Goal: Transaction & Acquisition: Purchase product/service

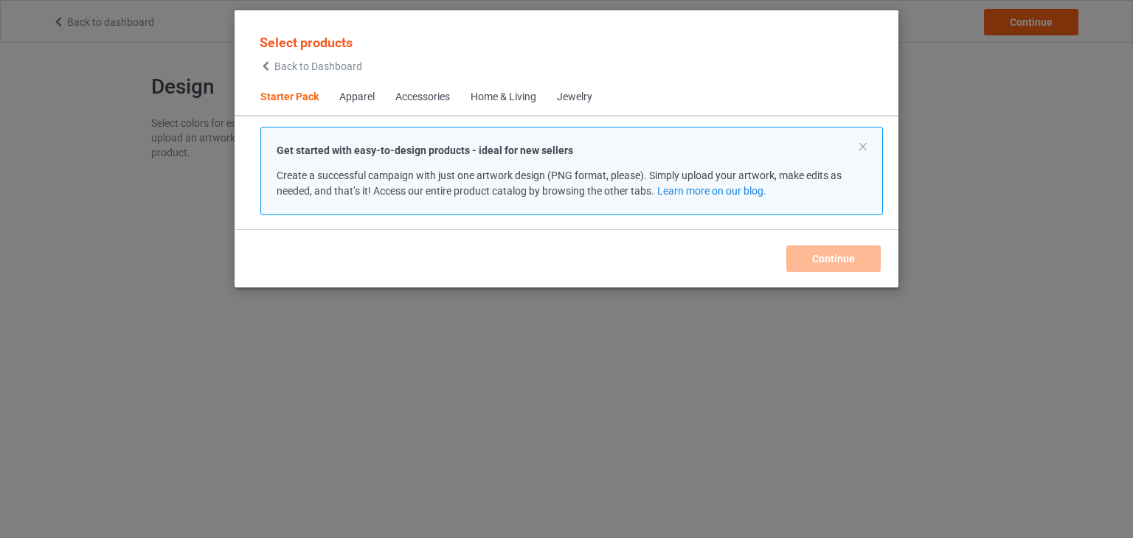
scroll to position [19, 0]
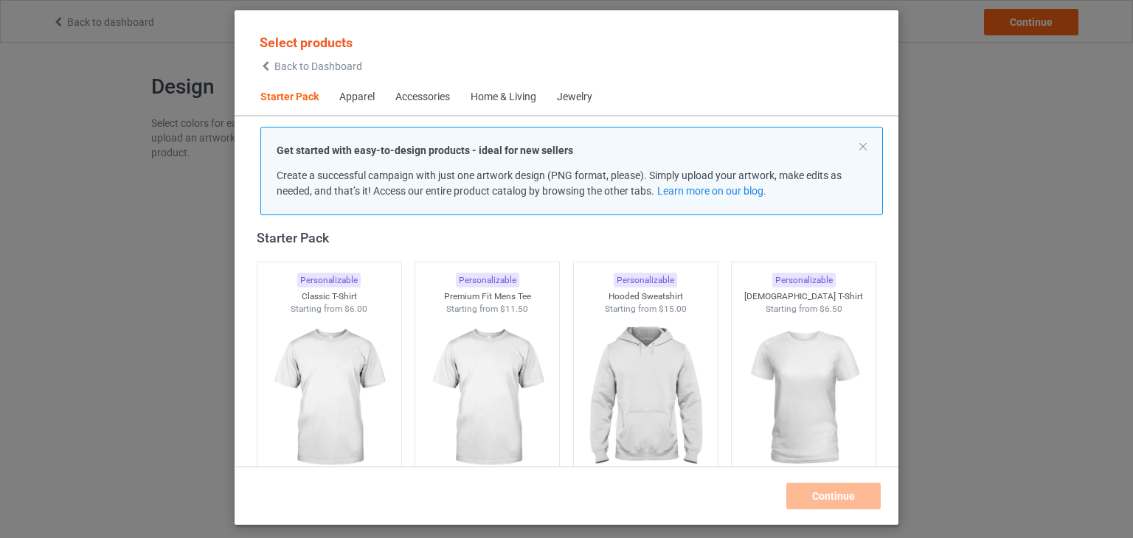
click at [423, 104] on div "Accessories" at bounding box center [422, 97] width 55 height 15
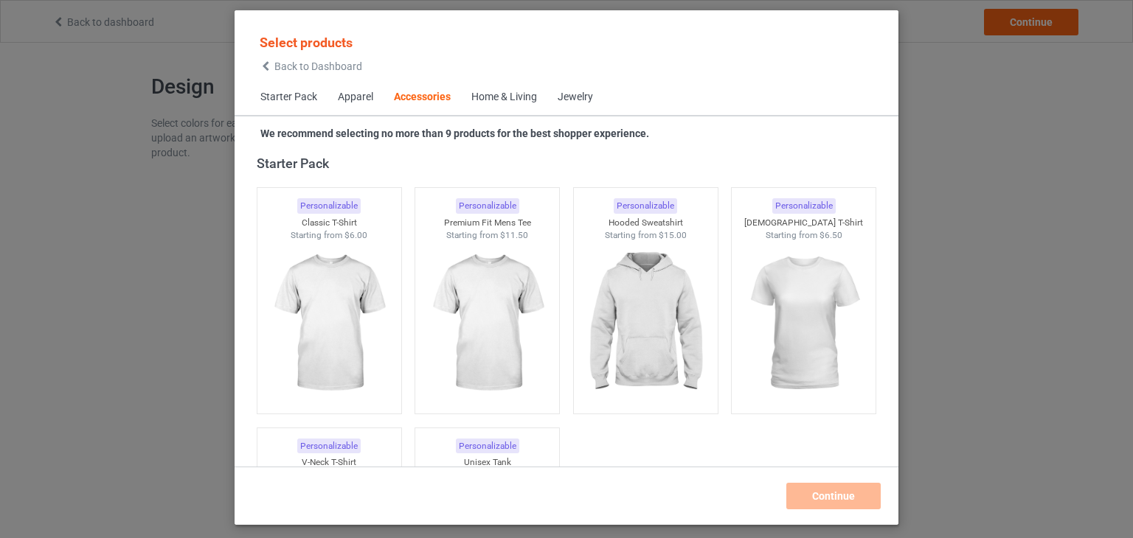
scroll to position [3241, 0]
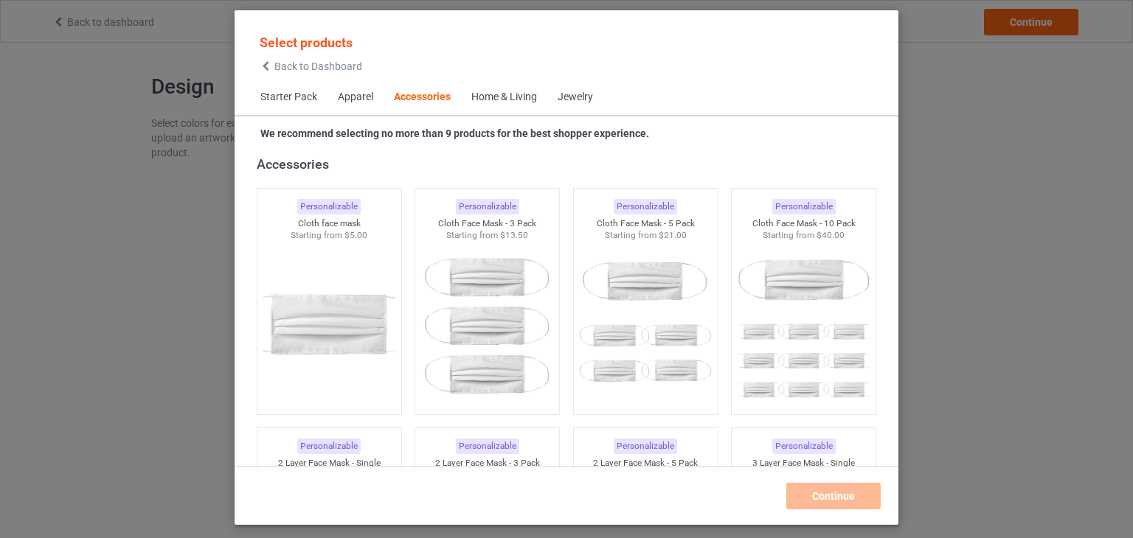
click at [360, 100] on div "Apparel" at bounding box center [355, 97] width 35 height 15
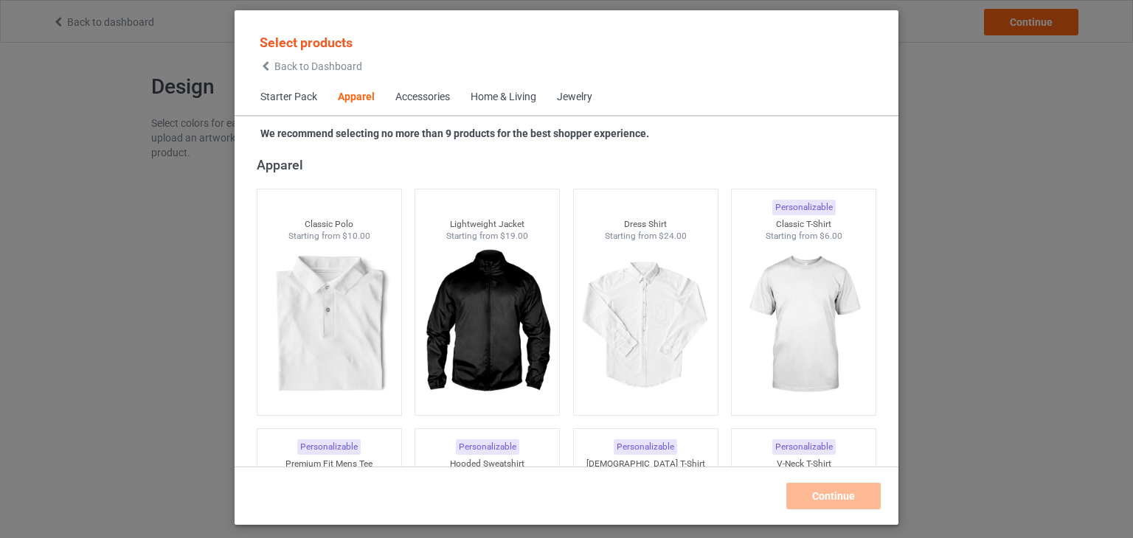
click at [500, 97] on div "Home & Living" at bounding box center [504, 97] width 66 height 15
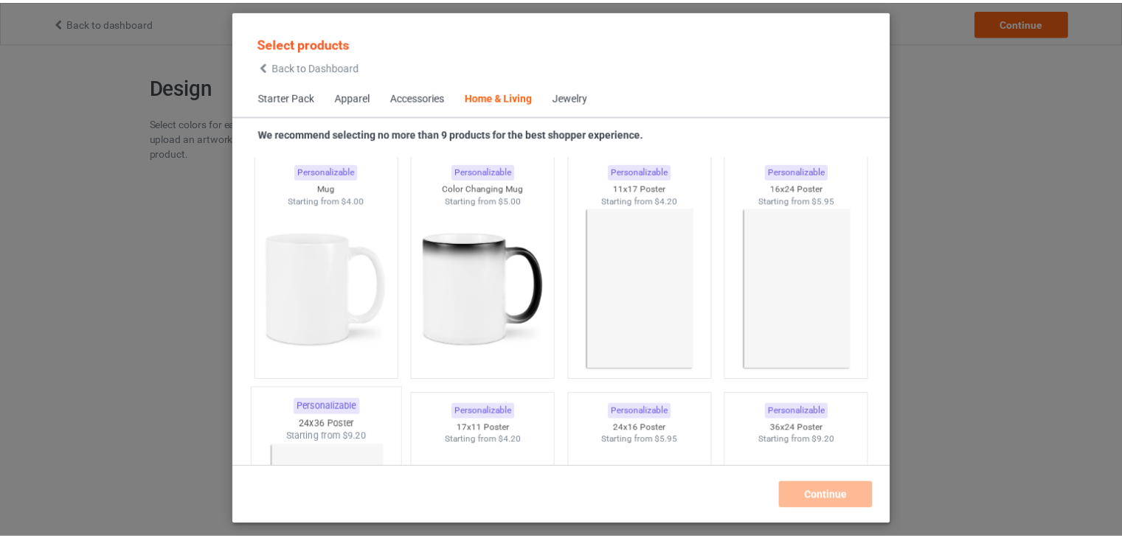
scroll to position [6653, 0]
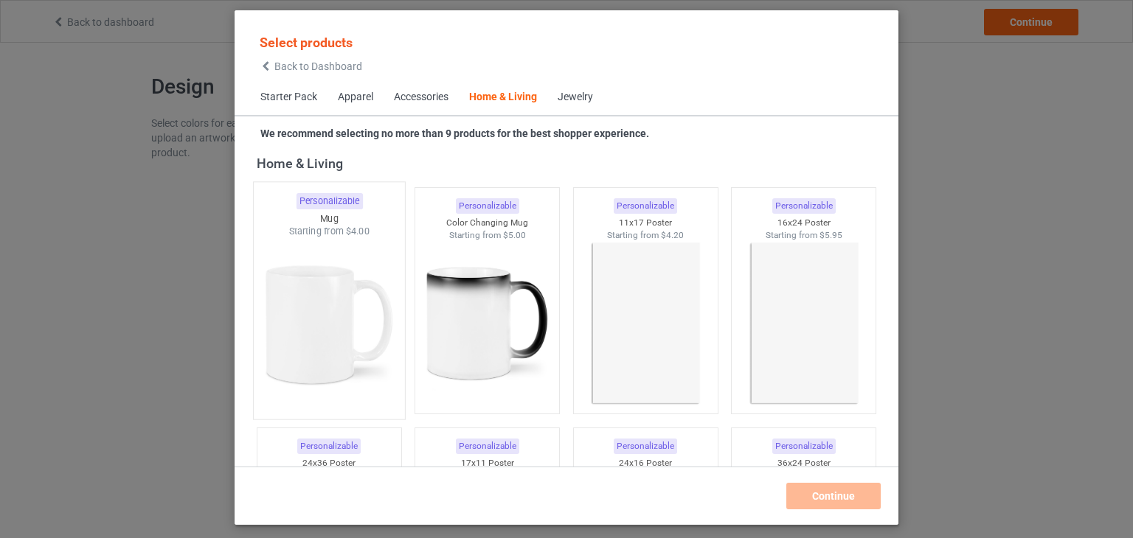
click at [338, 342] on img at bounding box center [329, 324] width 139 height 173
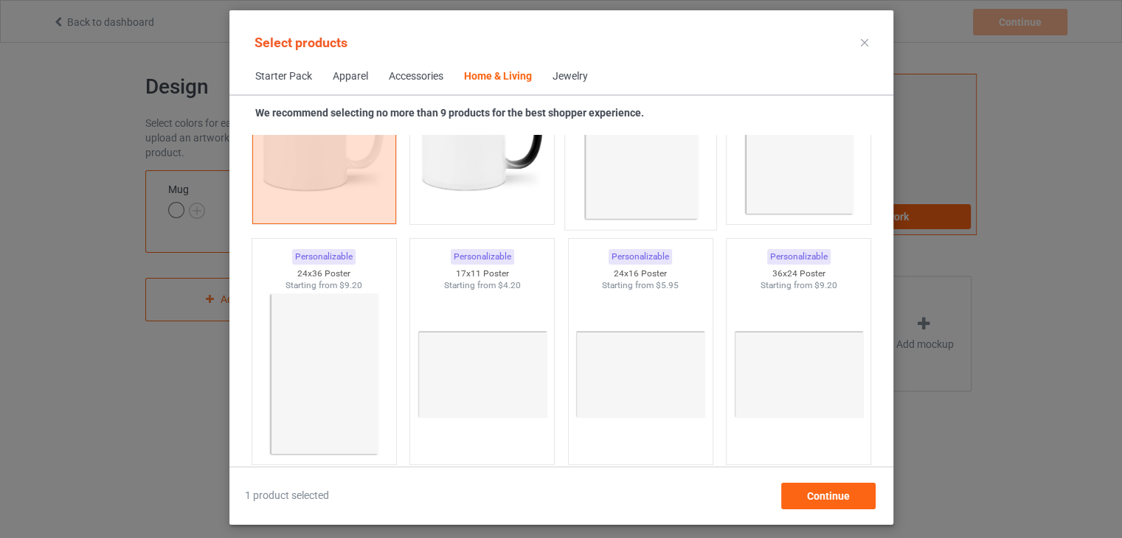
scroll to position [6875, 0]
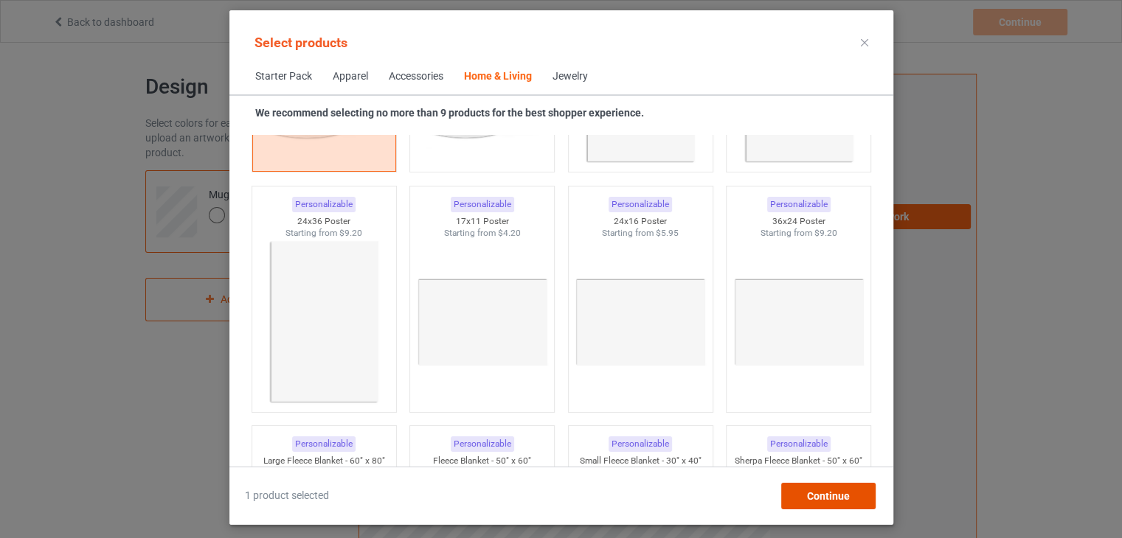
click at [808, 507] on div "Continue" at bounding box center [827, 496] width 94 height 27
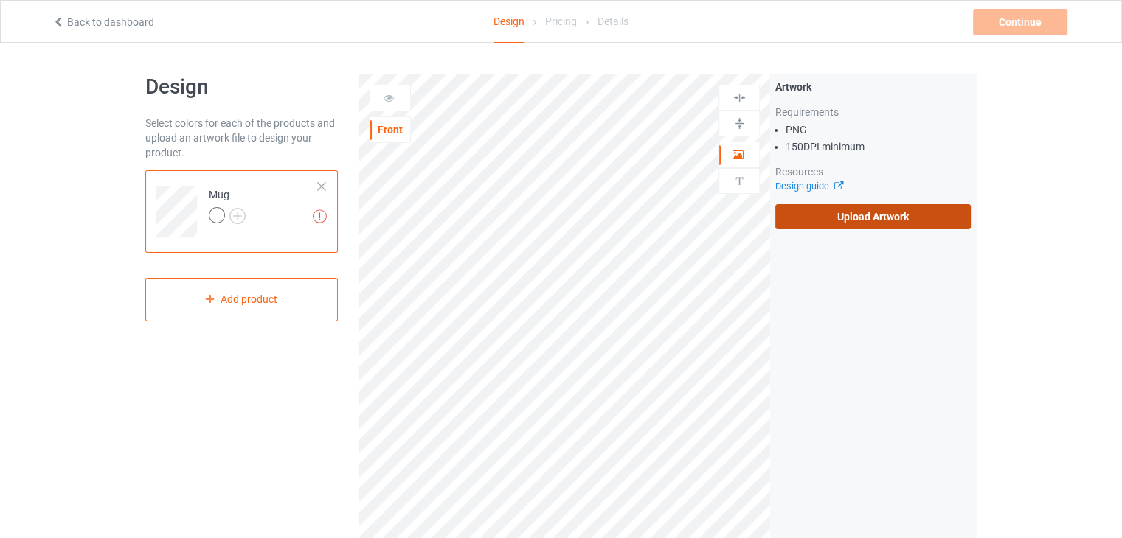
click at [846, 217] on label "Upload Artwork" at bounding box center [872, 216] width 195 height 25
click at [0, 0] on input "Upload Artwork" at bounding box center [0, 0] width 0 height 0
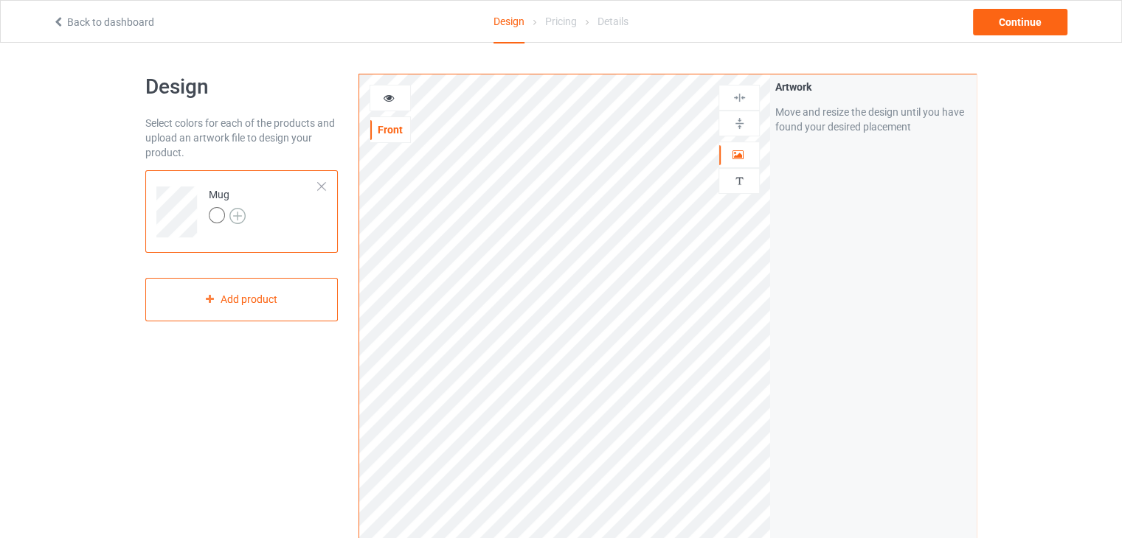
click at [244, 216] on img at bounding box center [237, 216] width 16 height 16
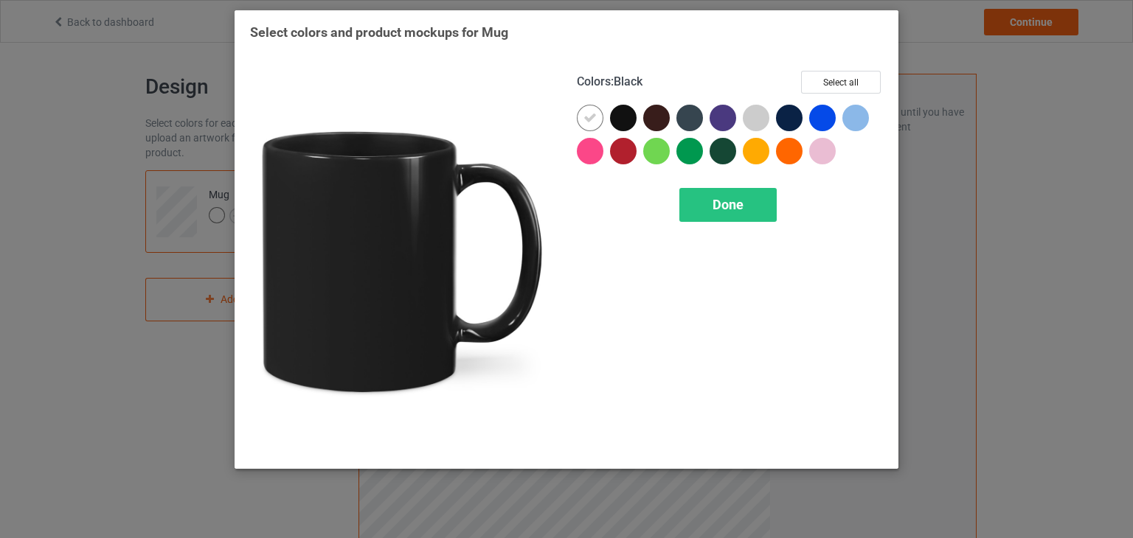
click at [620, 124] on div at bounding box center [623, 118] width 27 height 27
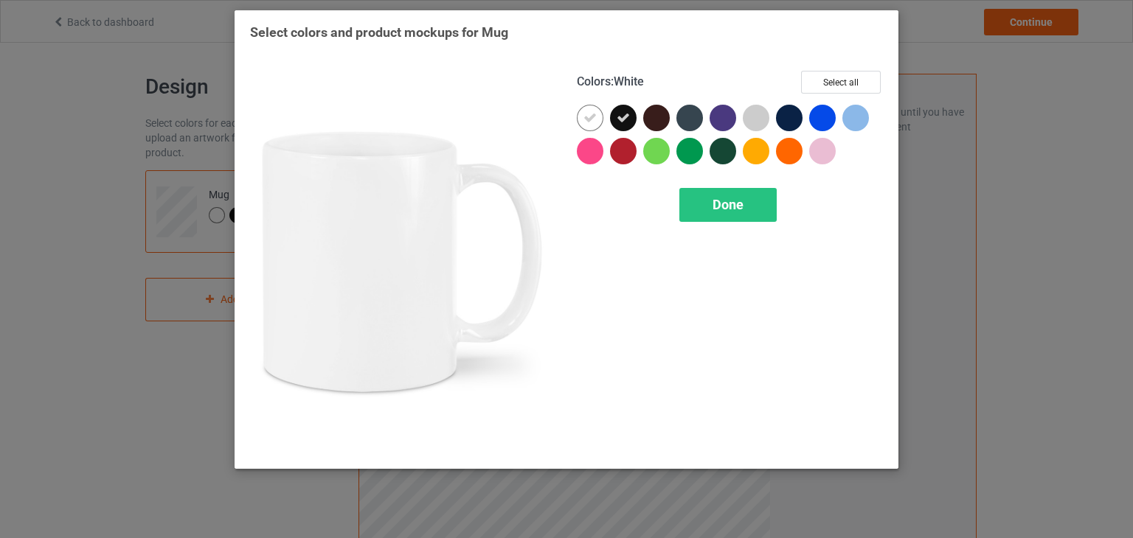
click at [587, 118] on icon at bounding box center [589, 117] width 13 height 13
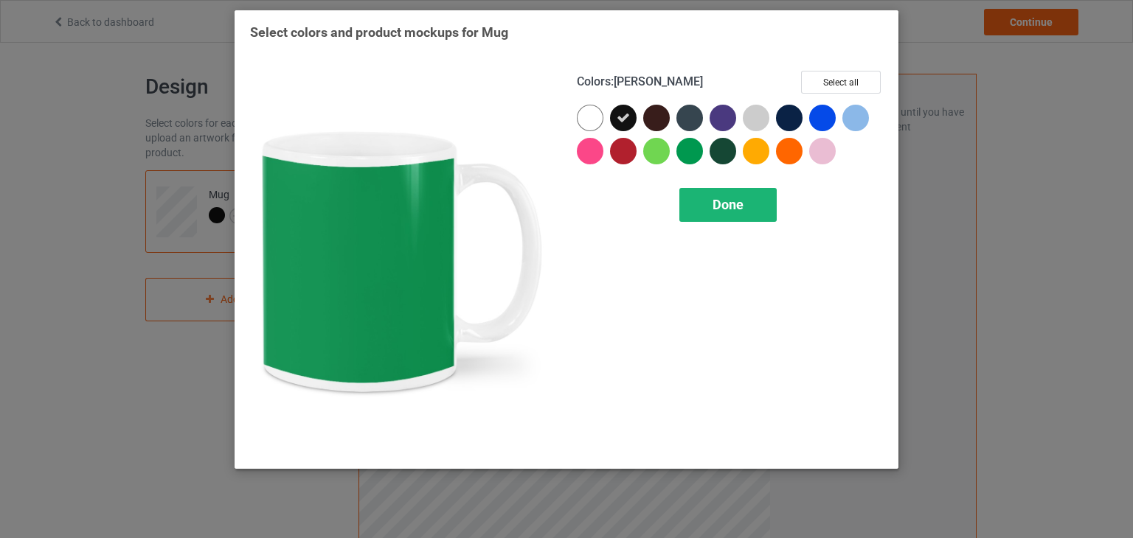
click at [726, 213] on div "Done" at bounding box center [727, 205] width 97 height 34
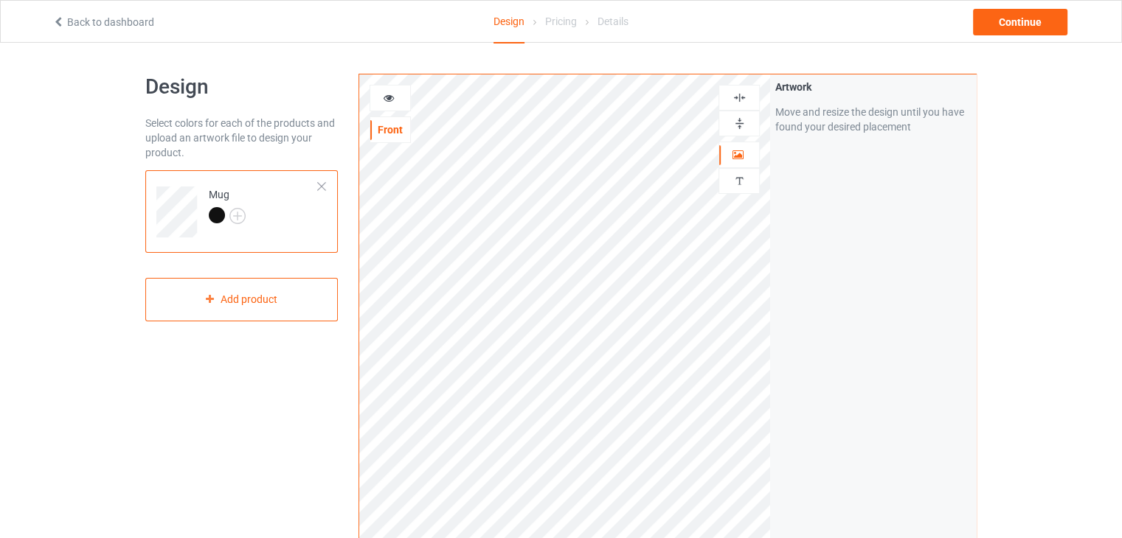
click at [381, 100] on div at bounding box center [390, 98] width 40 height 15
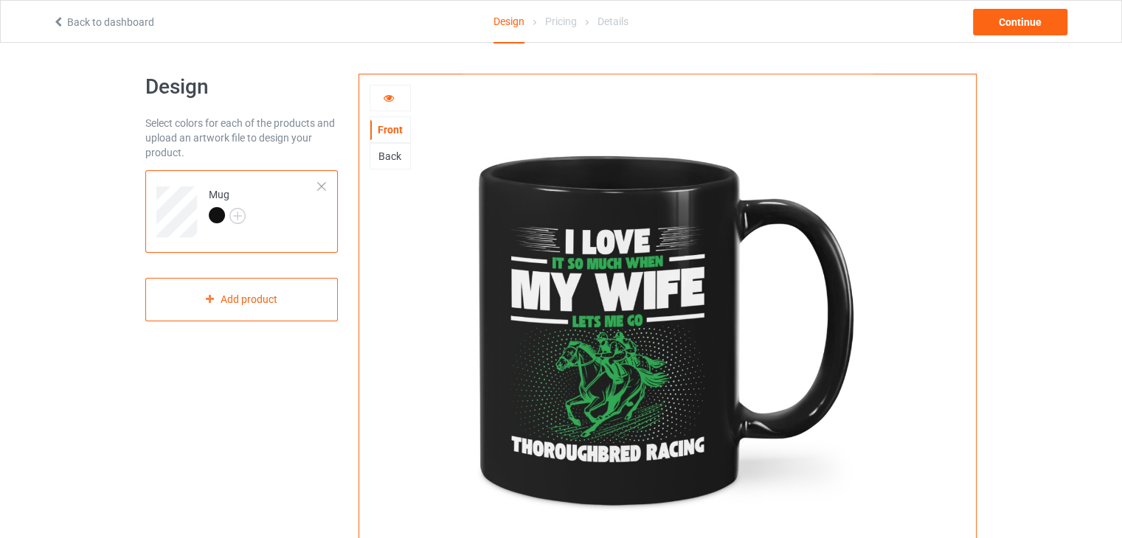
click at [381, 100] on div at bounding box center [390, 98] width 40 height 15
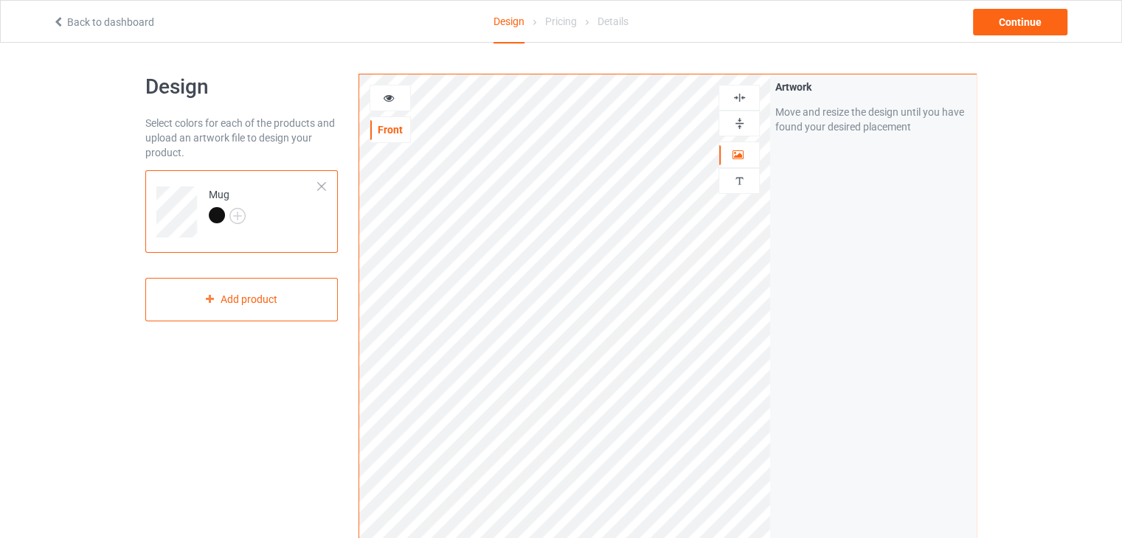
click at [276, 232] on td "Mug" at bounding box center [264, 206] width 126 height 61
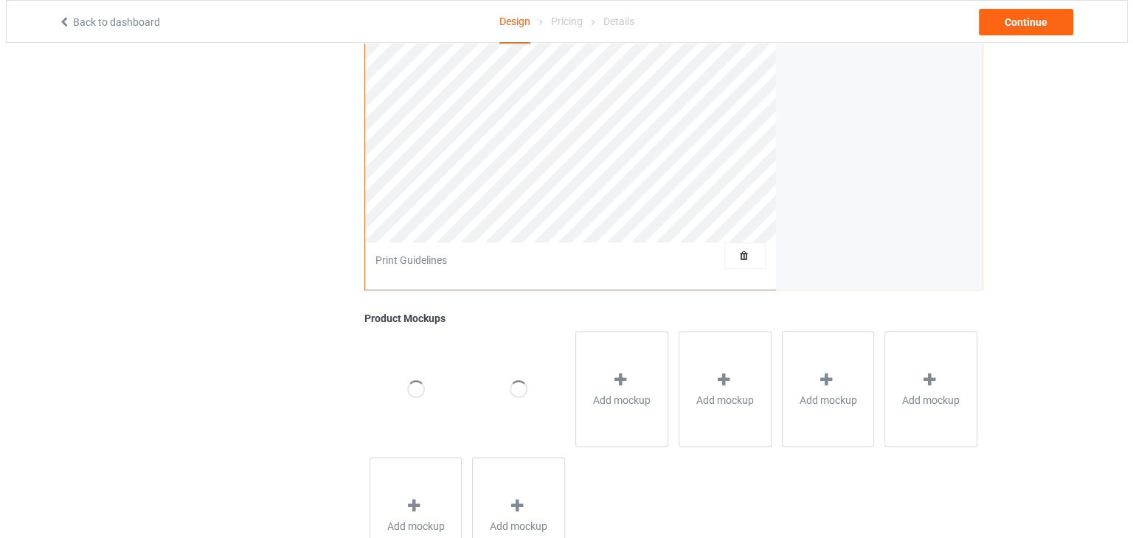
scroll to position [369, 0]
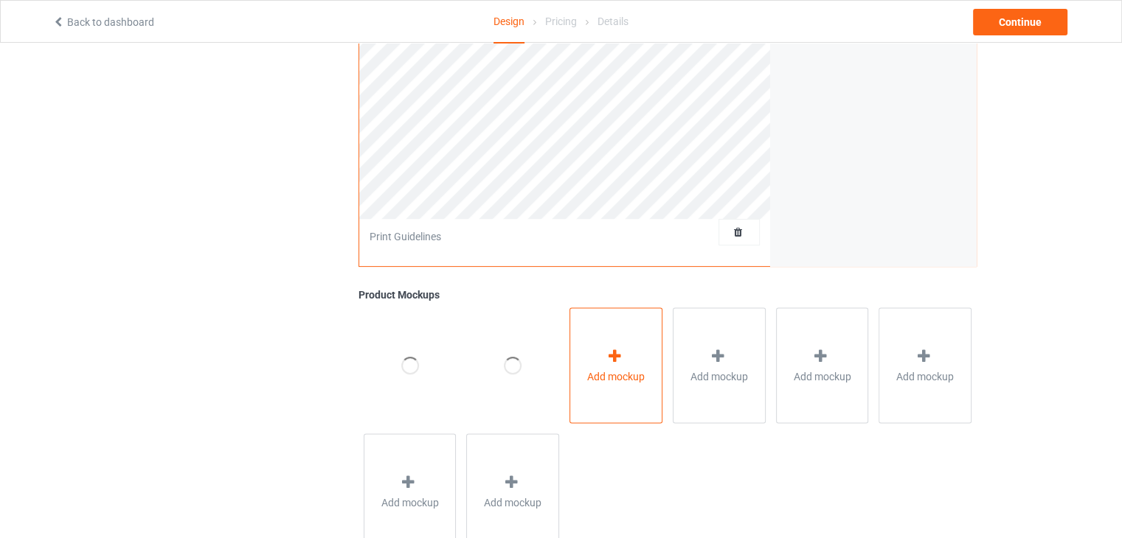
click at [590, 383] on span "Add mockup" at bounding box center [616, 376] width 58 height 15
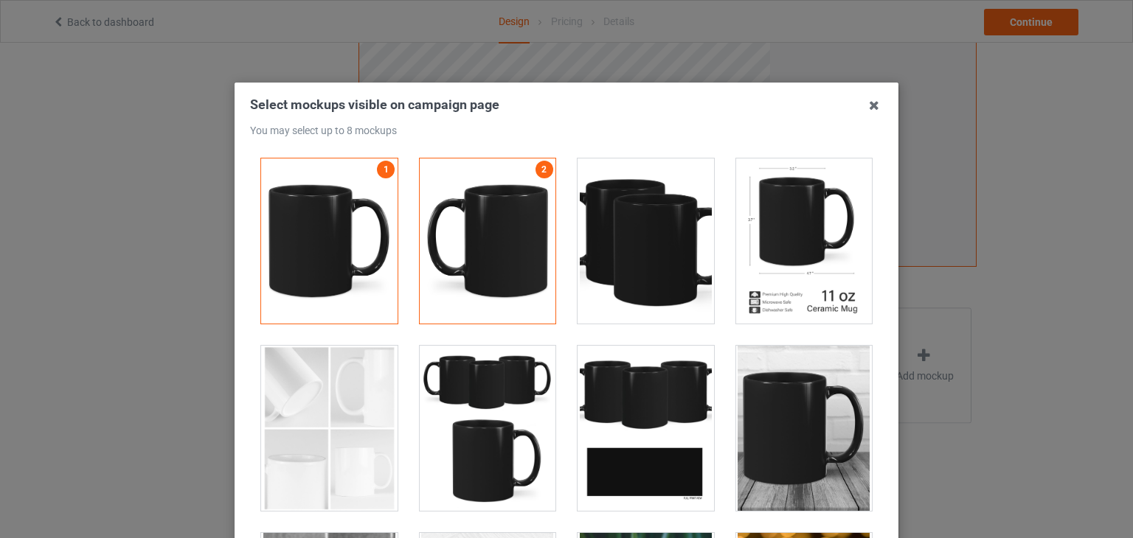
click at [372, 231] on div at bounding box center [329, 241] width 136 height 165
click at [510, 218] on div at bounding box center [488, 241] width 136 height 165
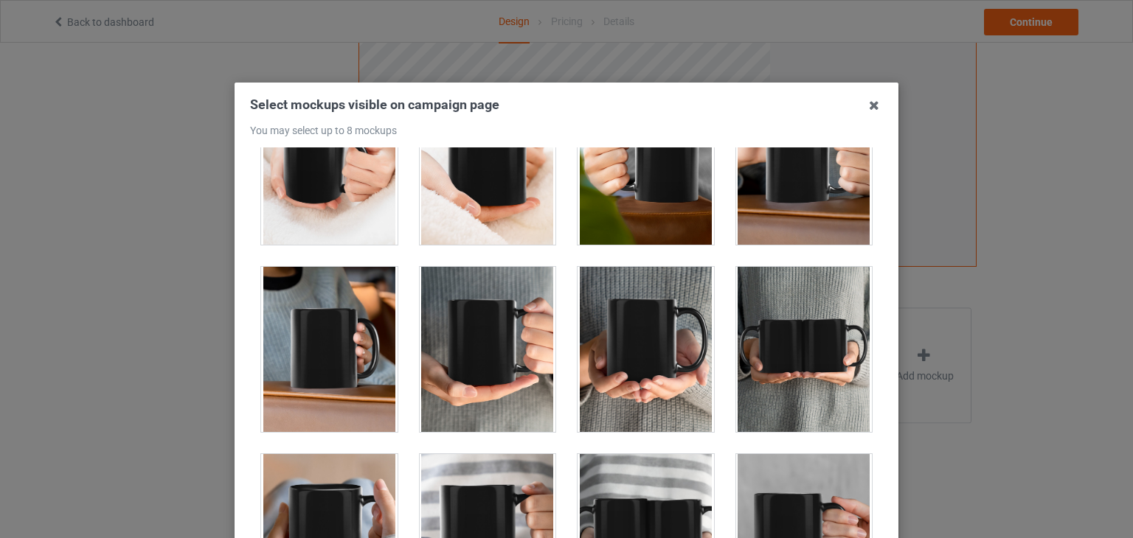
scroll to position [3688, 0]
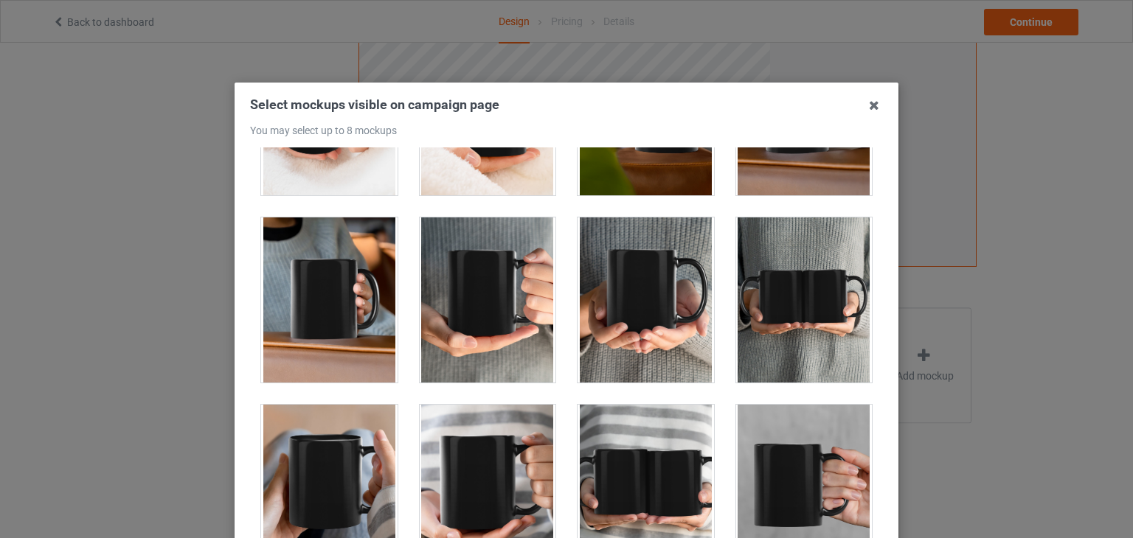
click at [646, 302] on div at bounding box center [646, 300] width 136 height 165
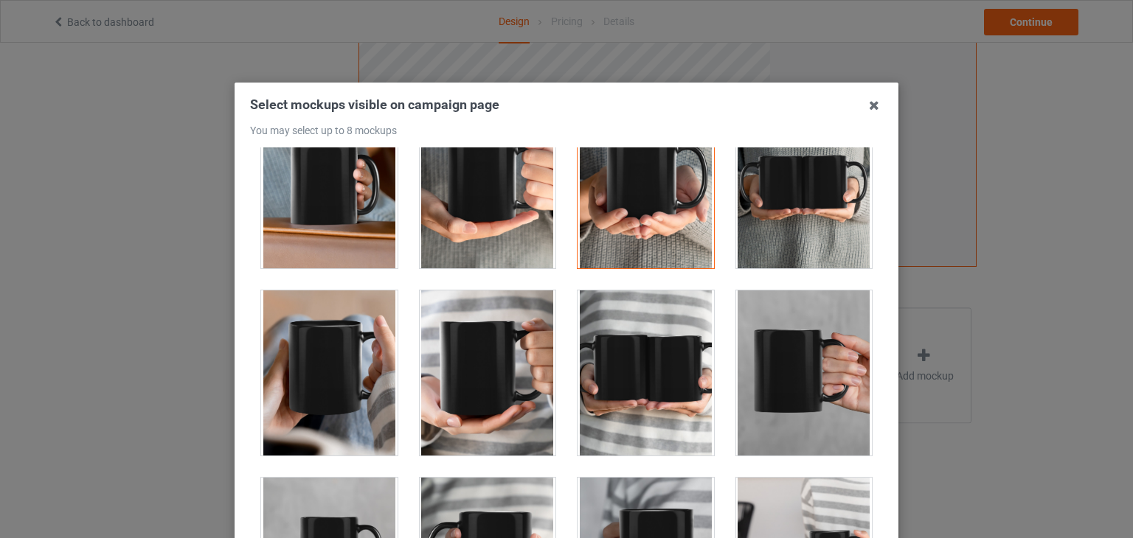
scroll to position [3836, 0]
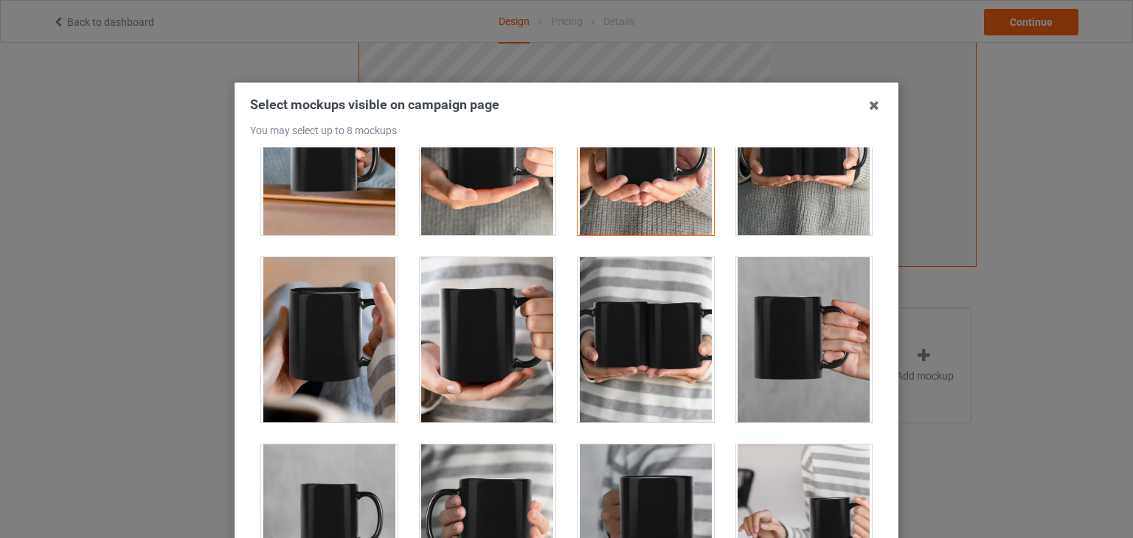
click at [347, 370] on div at bounding box center [329, 339] width 136 height 165
click at [491, 364] on div at bounding box center [488, 339] width 136 height 165
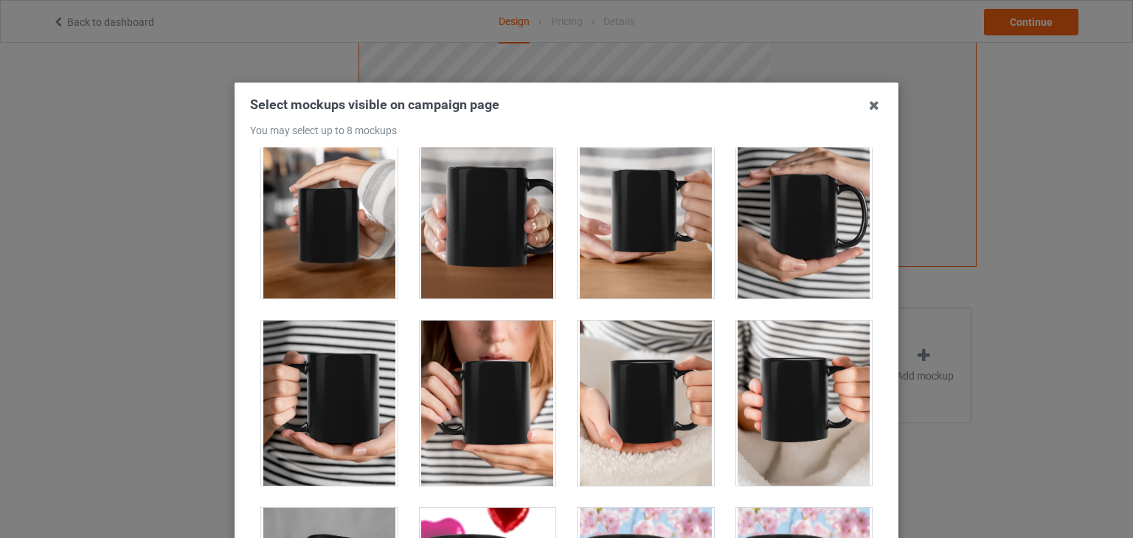
scroll to position [4352, 0]
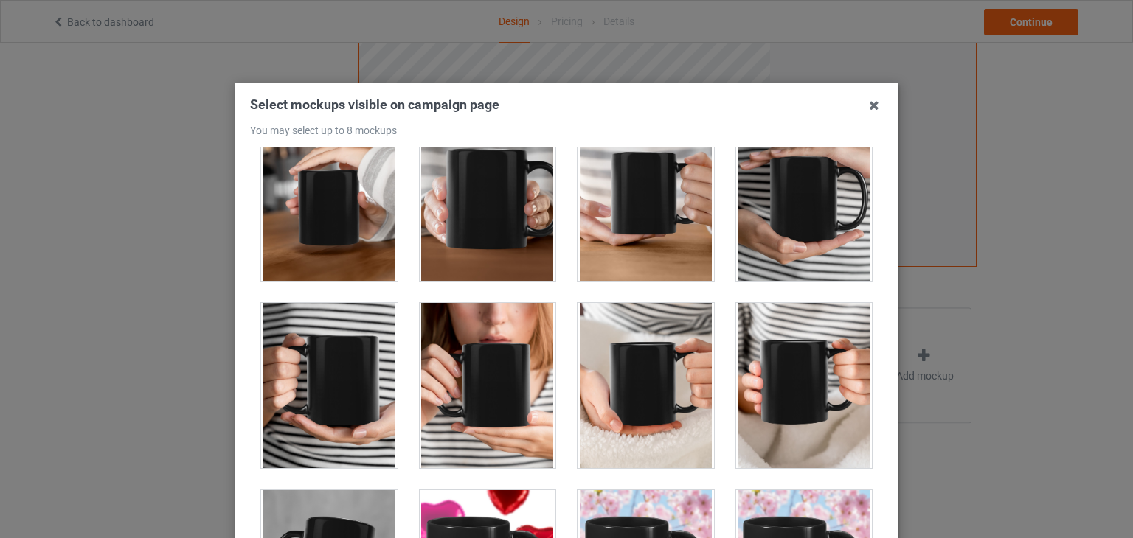
click at [342, 397] on div at bounding box center [329, 385] width 136 height 165
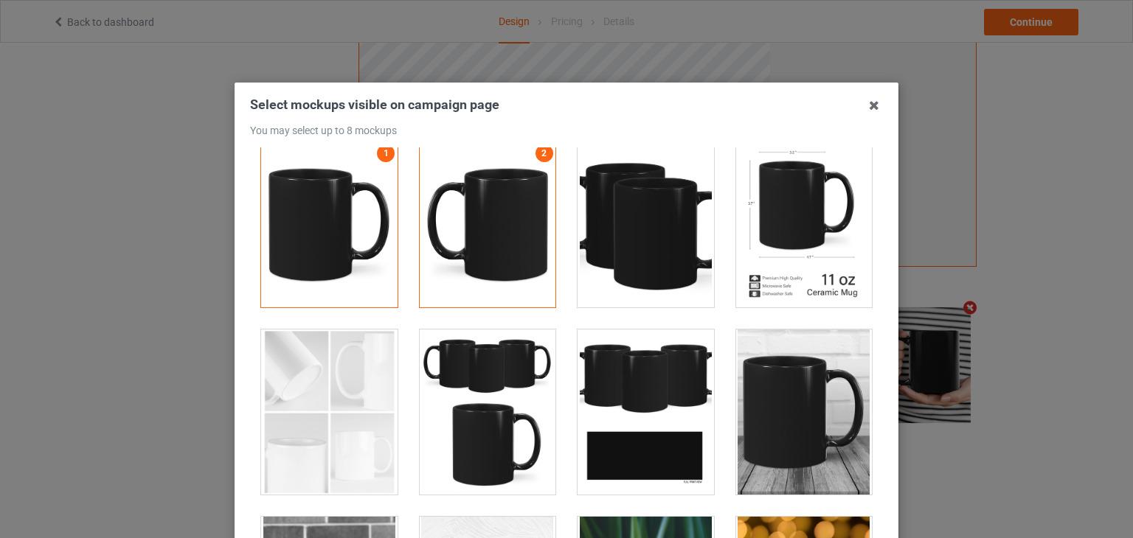
scroll to position [0, 0]
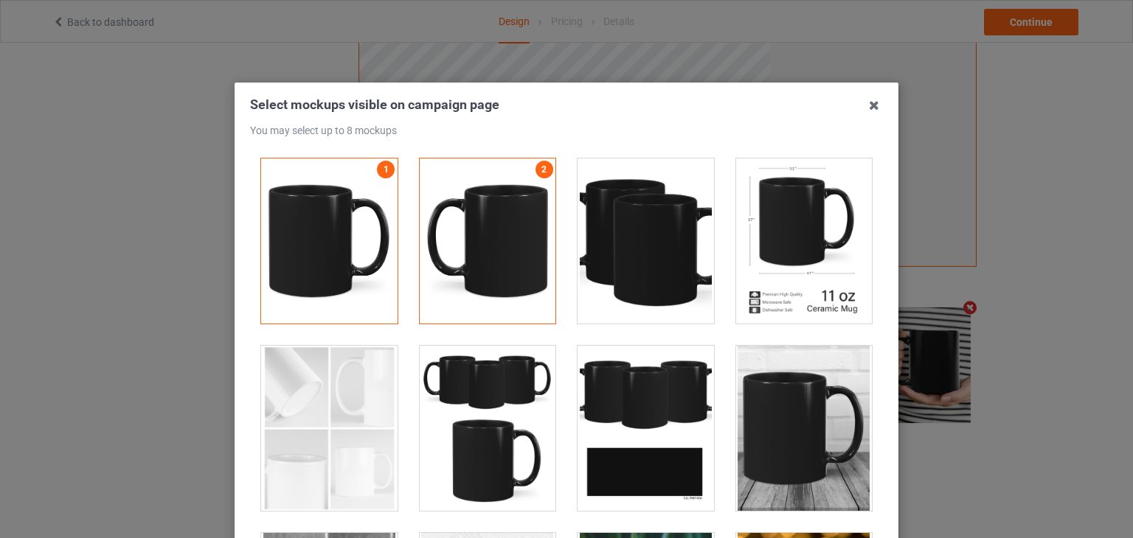
click at [438, 280] on div at bounding box center [488, 241] width 136 height 165
click at [364, 260] on div at bounding box center [329, 241] width 136 height 165
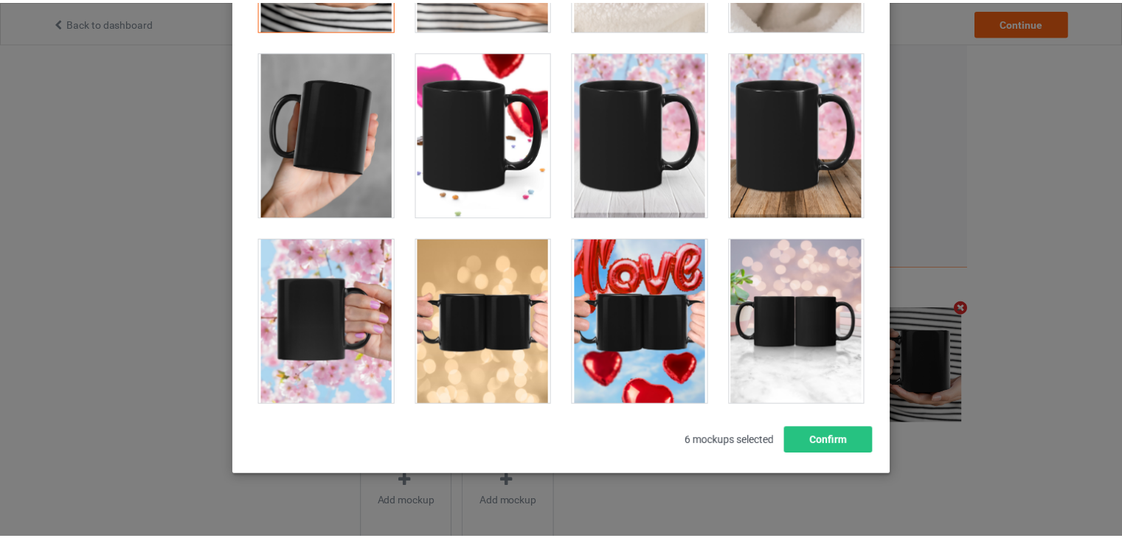
scroll to position [190, 0]
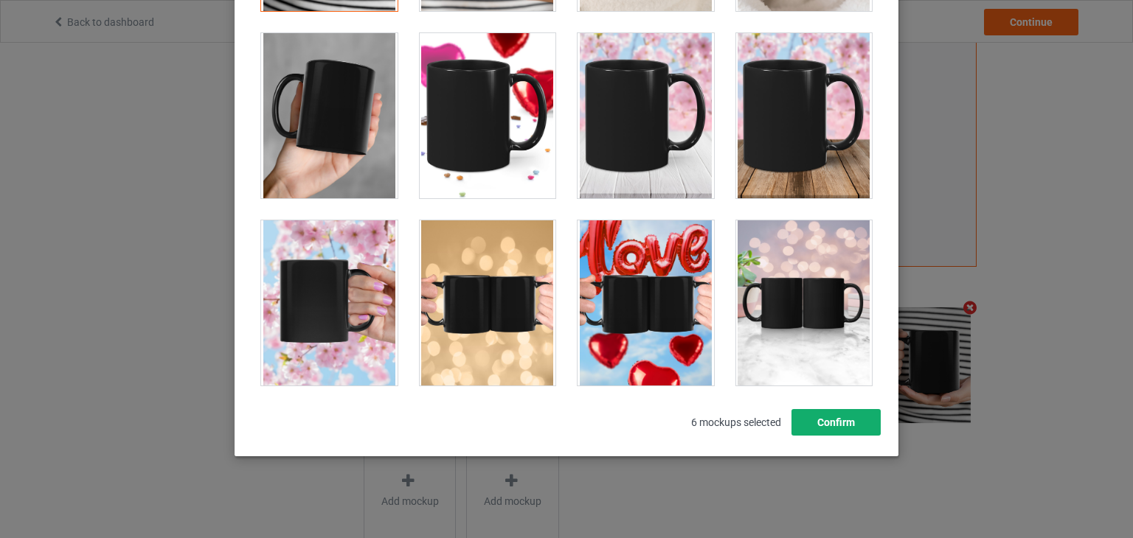
click at [834, 420] on button "Confirm" at bounding box center [835, 422] width 89 height 27
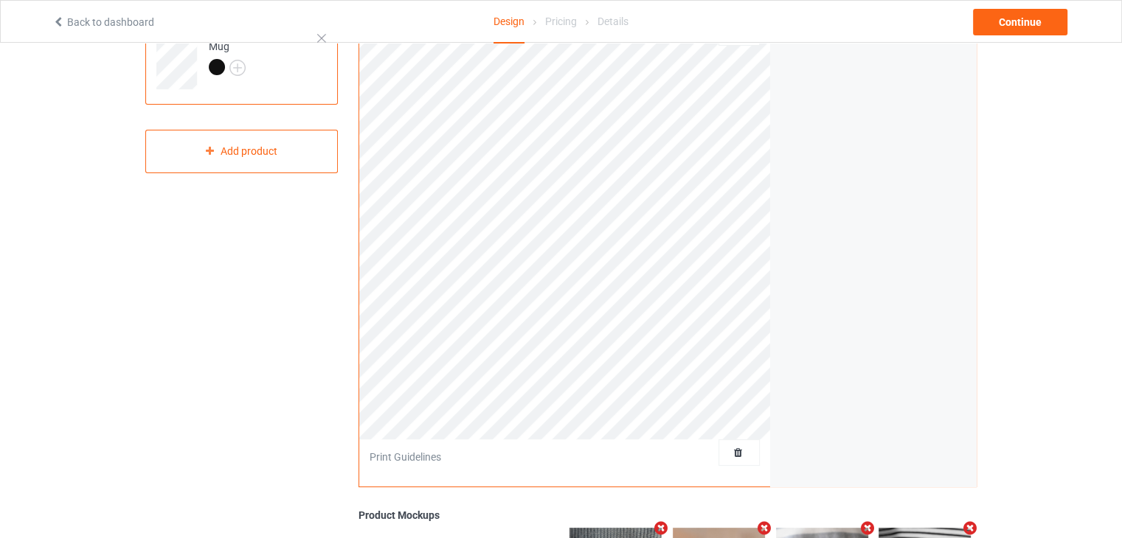
scroll to position [148, 0]
click at [994, 24] on div "Continue" at bounding box center [1020, 22] width 94 height 27
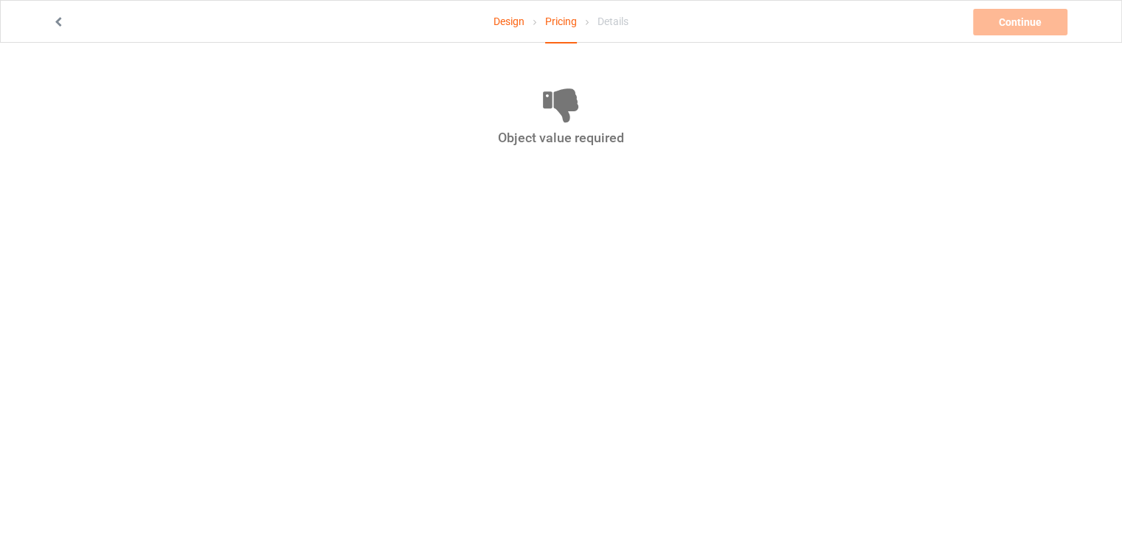
click at [517, 29] on link "Design" at bounding box center [508, 21] width 31 height 41
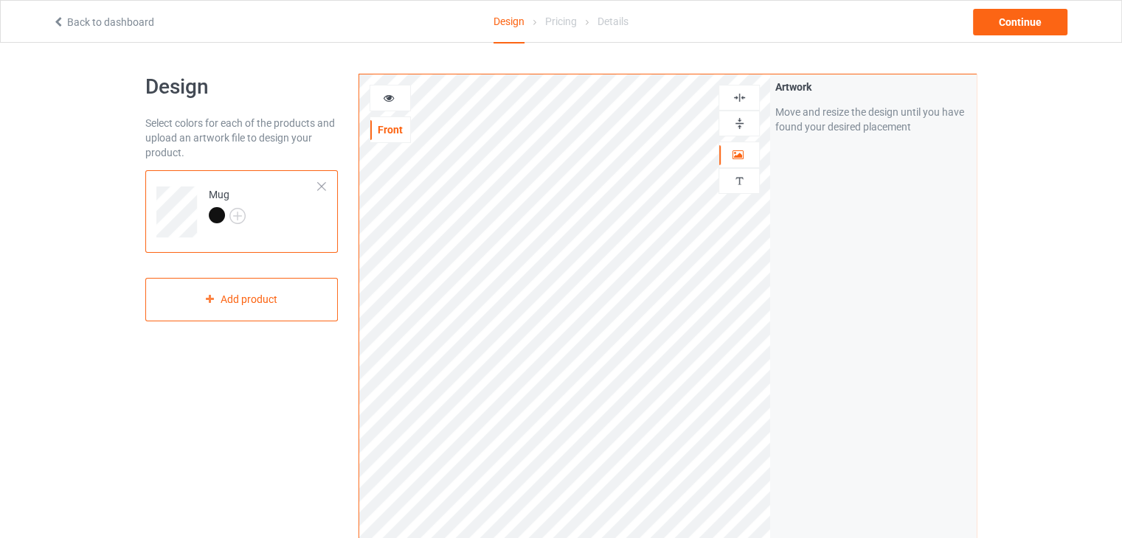
click at [1022, 38] on div "Back to dashboard Design Pricing Details Continue" at bounding box center [561, 21] width 1038 height 41
click at [1022, 30] on div "Continue" at bounding box center [1020, 22] width 94 height 27
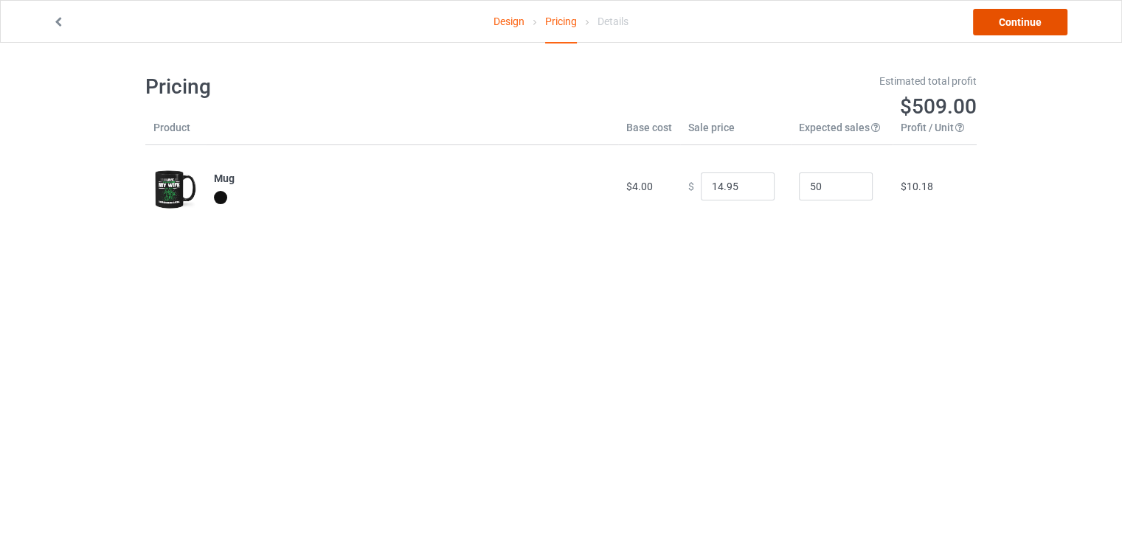
click at [1021, 18] on link "Continue" at bounding box center [1020, 22] width 94 height 27
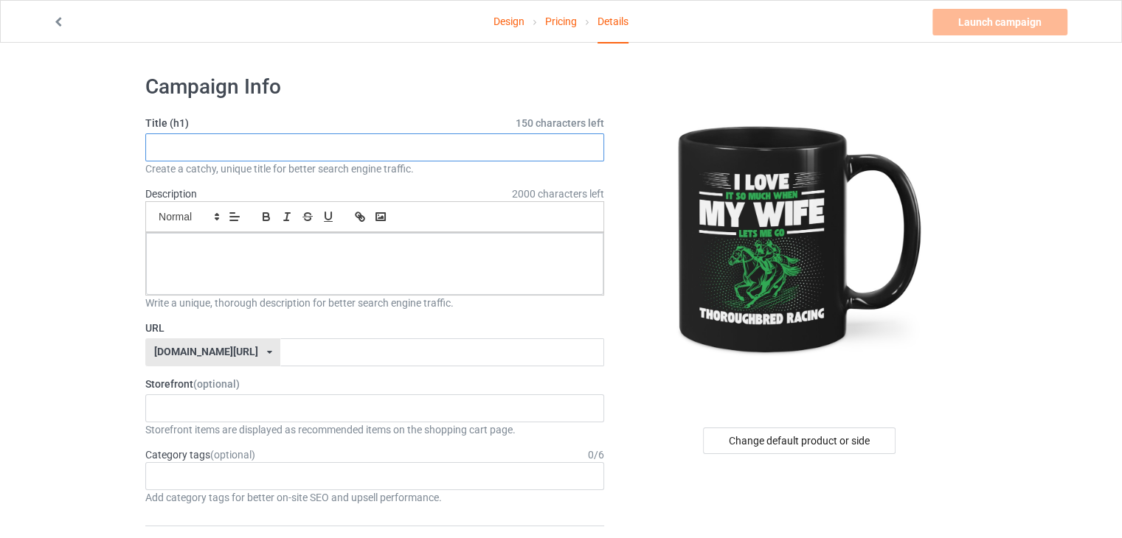
click at [177, 155] on input "text" at bounding box center [374, 148] width 459 height 28
type input "Thoroughbred Racing"
click at [286, 253] on p at bounding box center [375, 250] width 434 height 14
click at [322, 356] on input "text" at bounding box center [441, 353] width 323 height 28
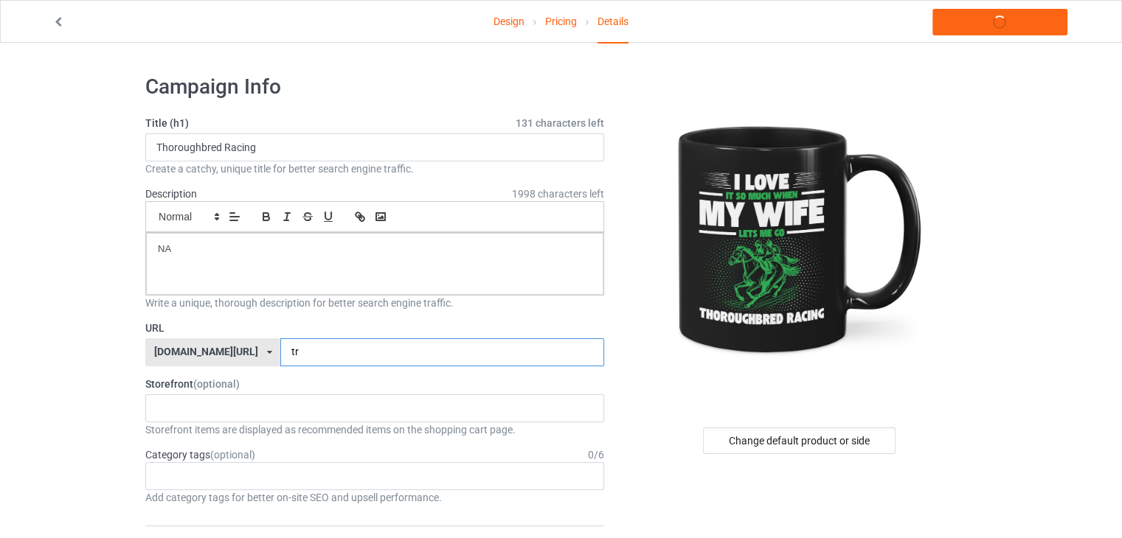
click at [280, 353] on input "tr" at bounding box center [441, 353] width 323 height 28
click at [283, 349] on input "tr" at bounding box center [441, 353] width 323 height 28
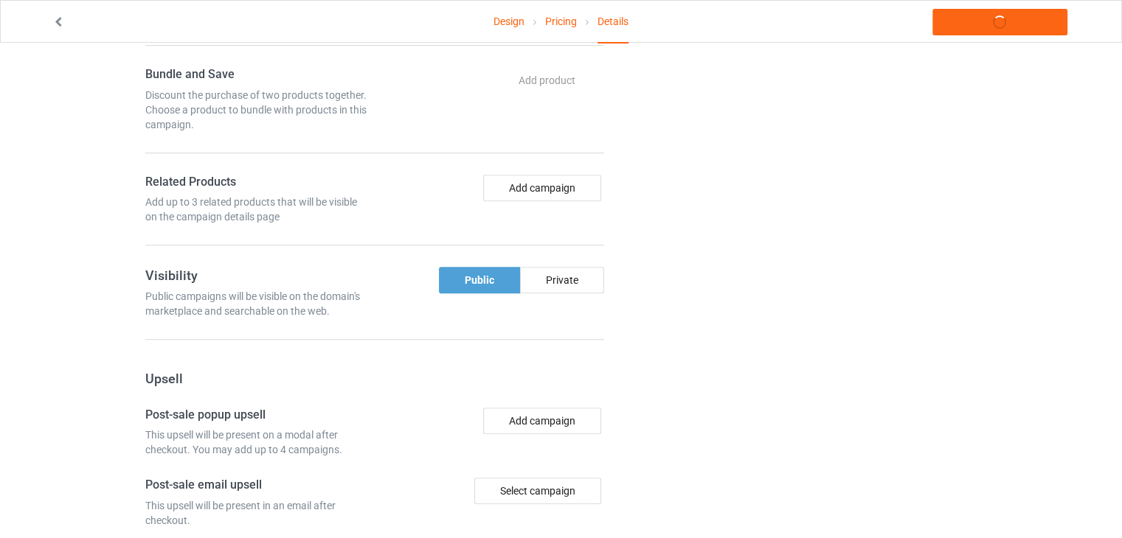
scroll to position [811, 0]
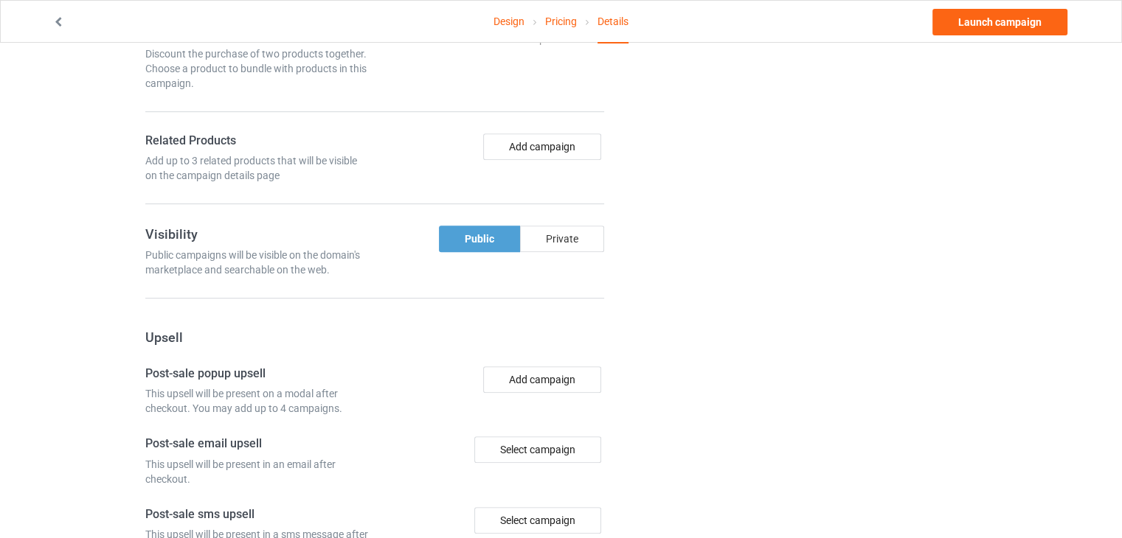
type input "trh"
click at [553, 243] on div "Private" at bounding box center [562, 239] width 84 height 27
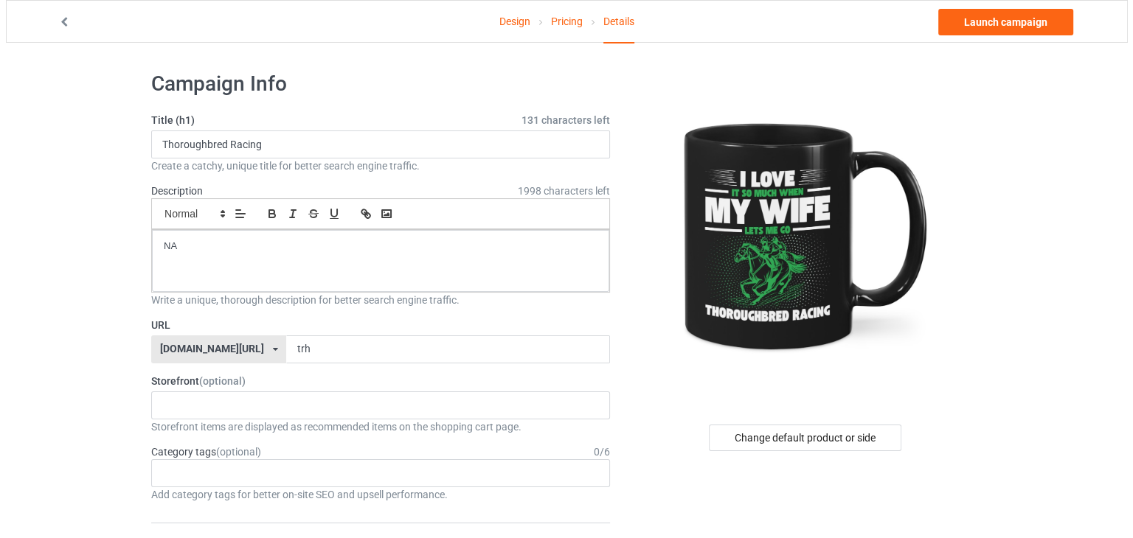
scroll to position [0, 0]
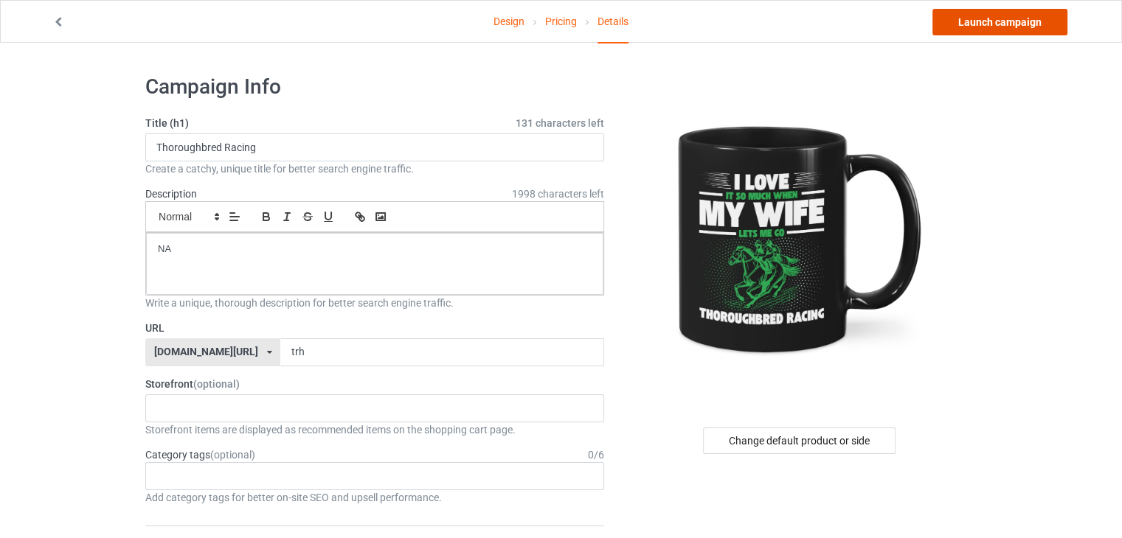
click at [989, 28] on link "Launch campaign" at bounding box center [999, 22] width 135 height 27
